Goal: Find specific page/section: Find specific page/section

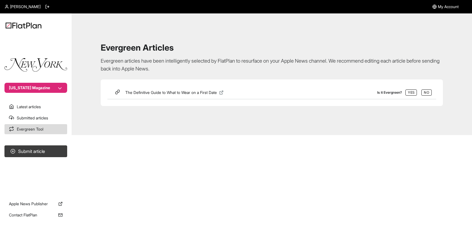
click at [188, 65] on p "Evergreen articles have been intelligently selected by FlatPlan to resurface on…" at bounding box center [272, 65] width 342 height 16
click at [38, 106] on link "Latest articles" at bounding box center [35, 107] width 63 height 10
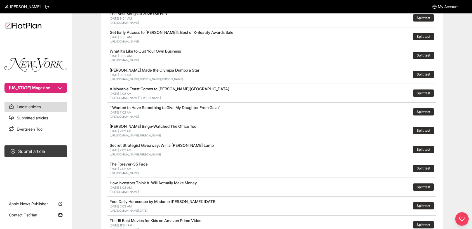
scroll to position [122, 0]
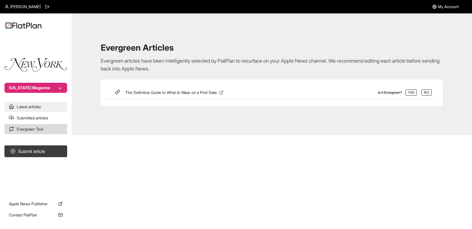
click at [40, 110] on link "Latest articles" at bounding box center [35, 107] width 63 height 10
